Goal: Information Seeking & Learning: Learn about a topic

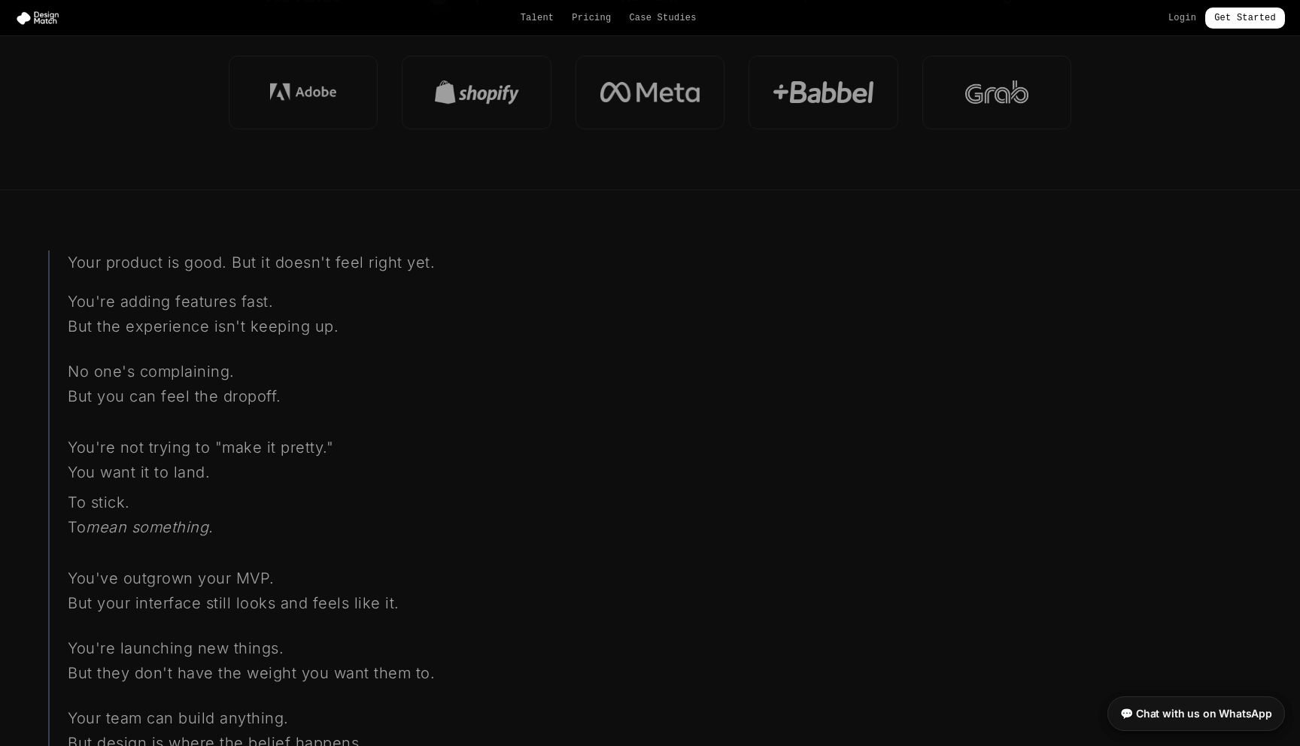
scroll to position [950, 0]
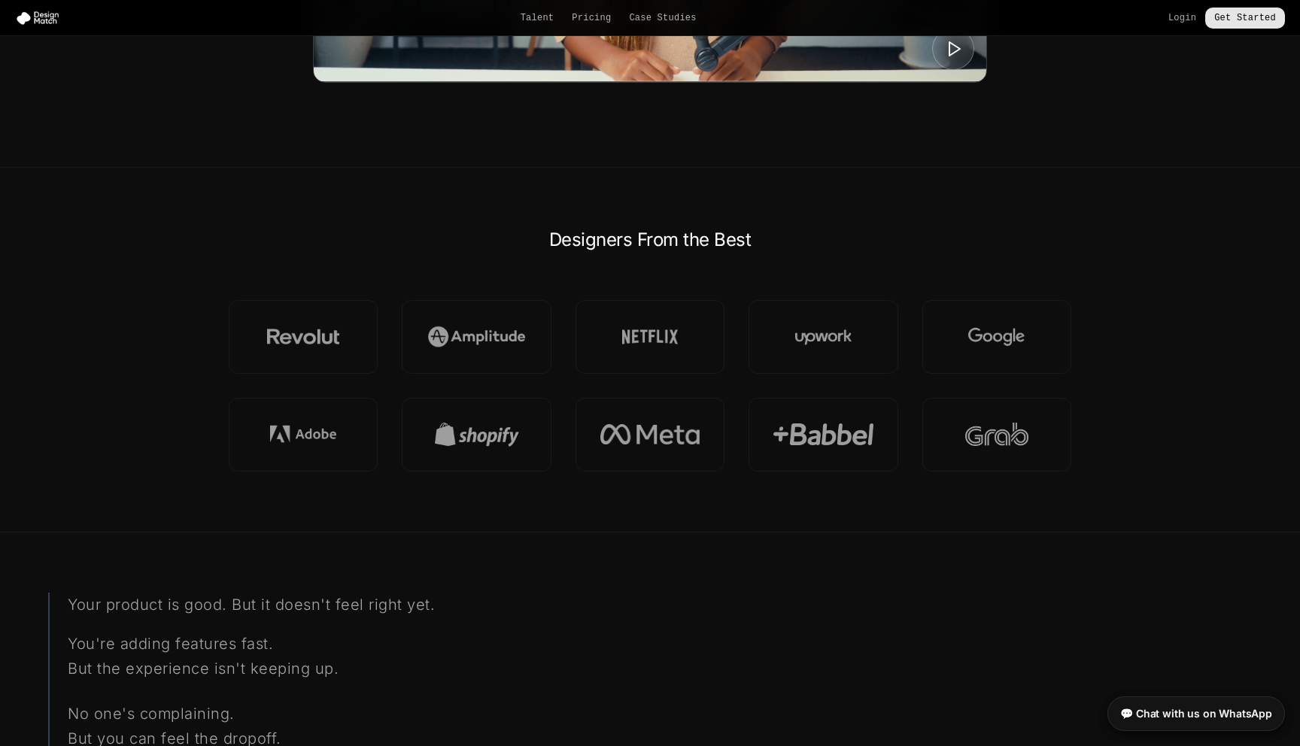
click at [1238, 15] on link "Get Started" at bounding box center [1245, 18] width 80 height 21
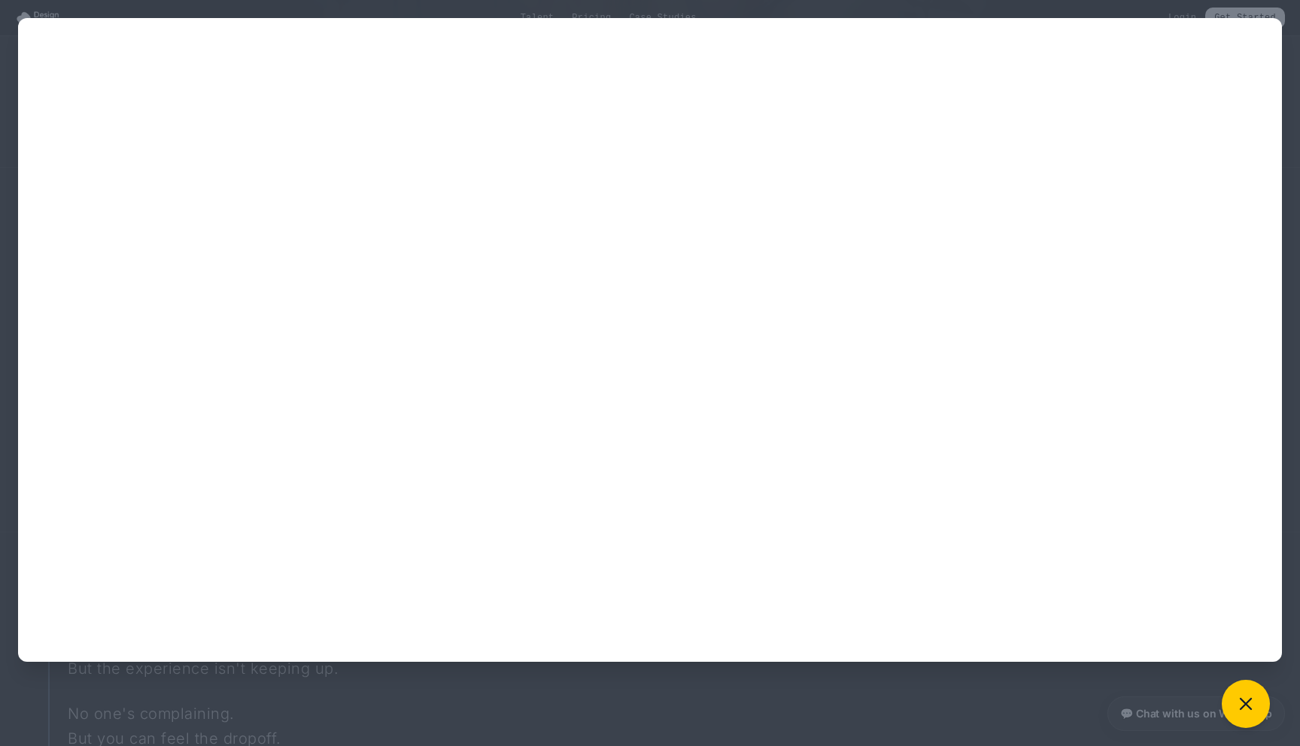
click at [256, 712] on div at bounding box center [650, 373] width 1300 height 746
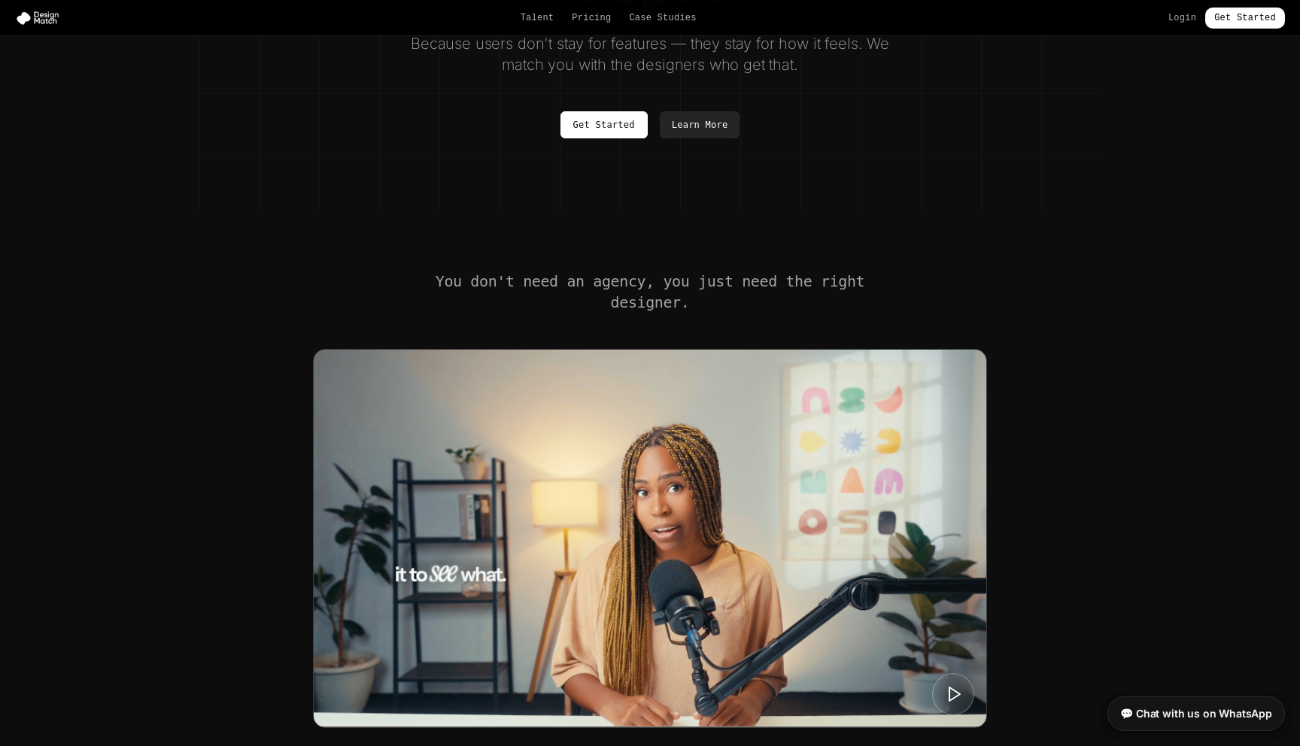
scroll to position [0, 0]
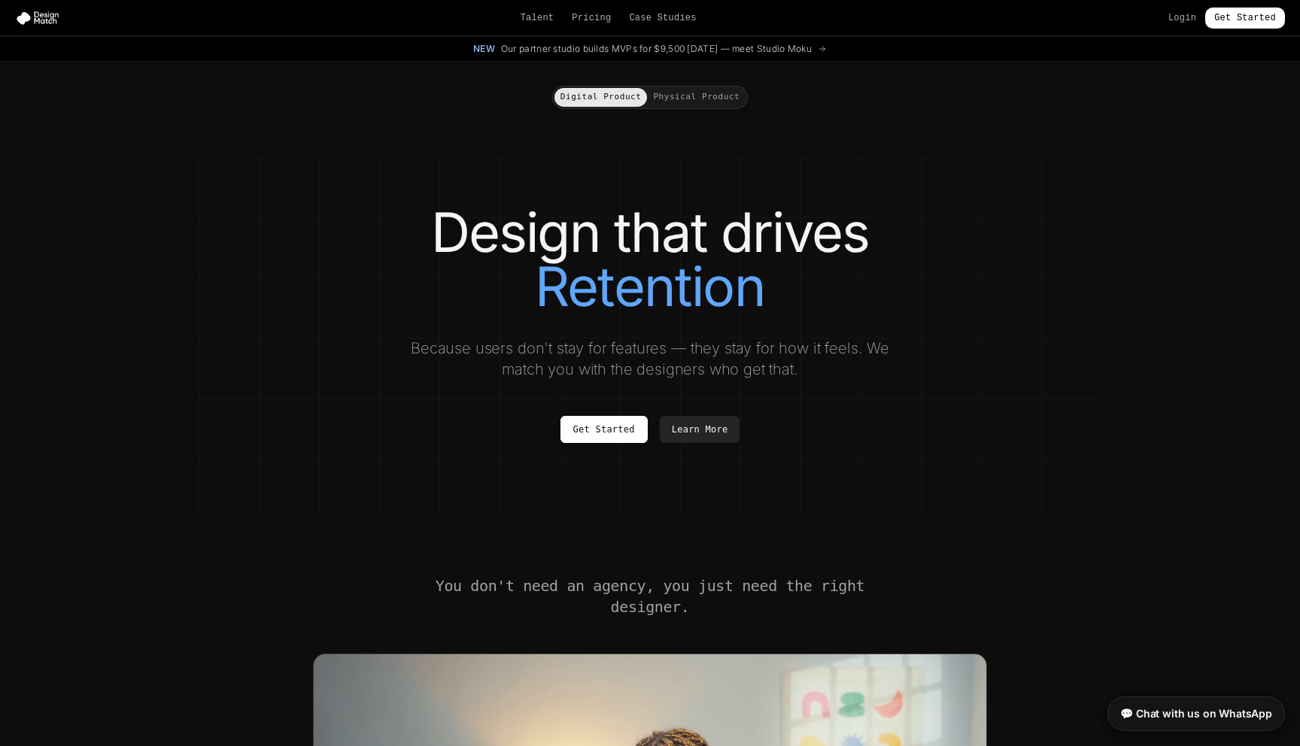
click at [590, 25] on div "Talent Pricing Case Studies Login Get Started" at bounding box center [650, 18] width 1300 height 21
click at [591, 20] on link "Pricing" at bounding box center [591, 18] width 39 height 12
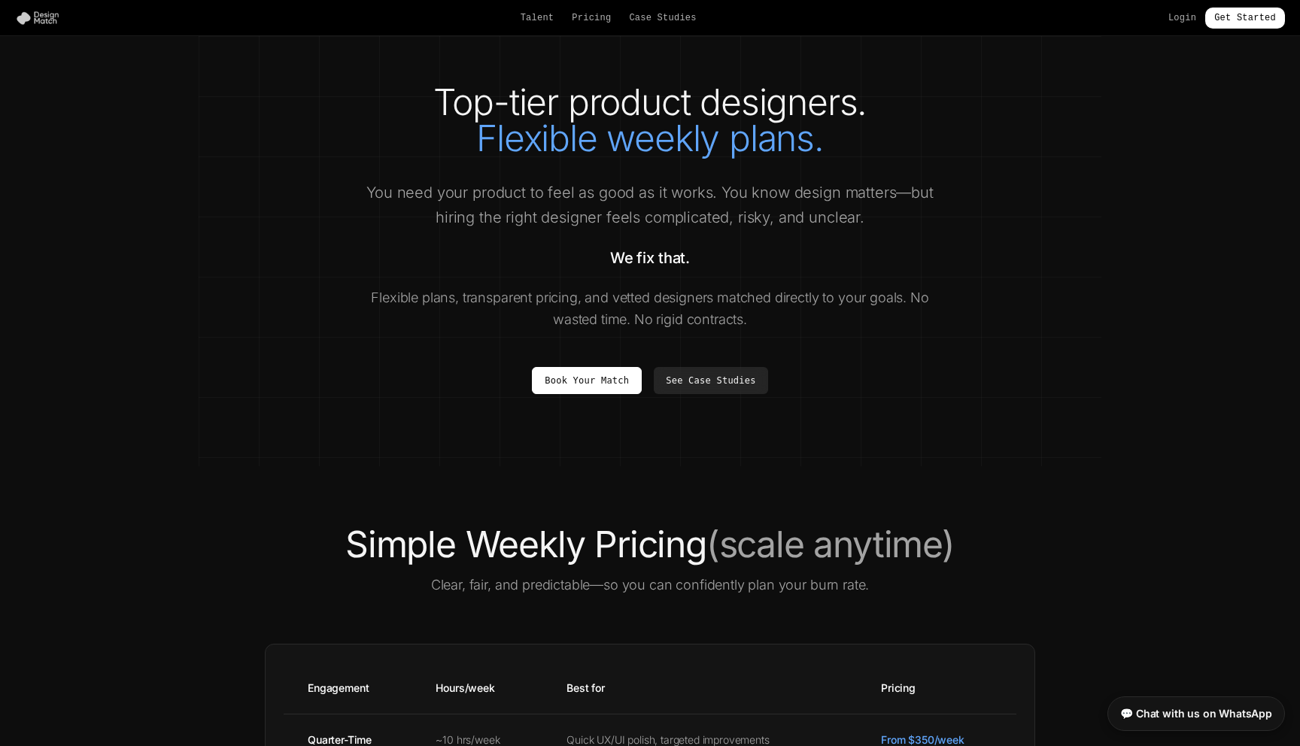
click at [32, 19] on img at bounding box center [40, 18] width 51 height 15
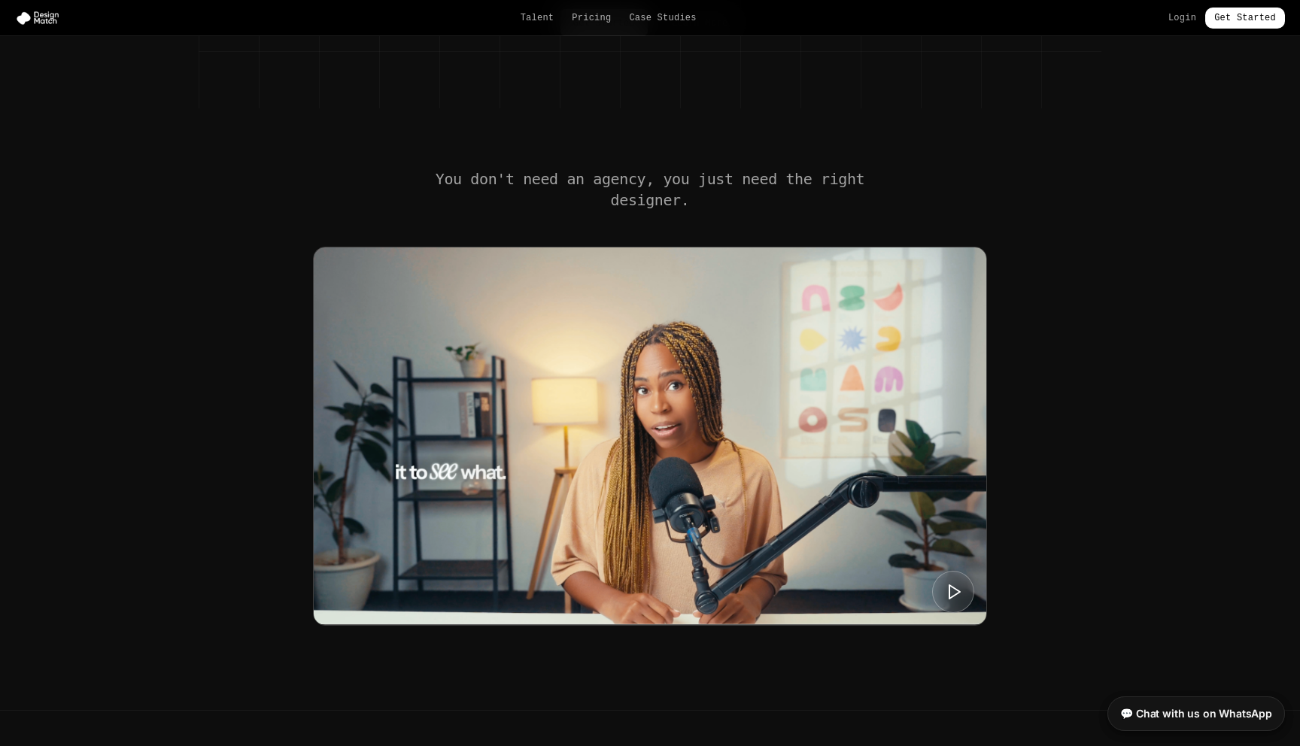
scroll to position [489, 0]
